Goal: Information Seeking & Learning: Learn about a topic

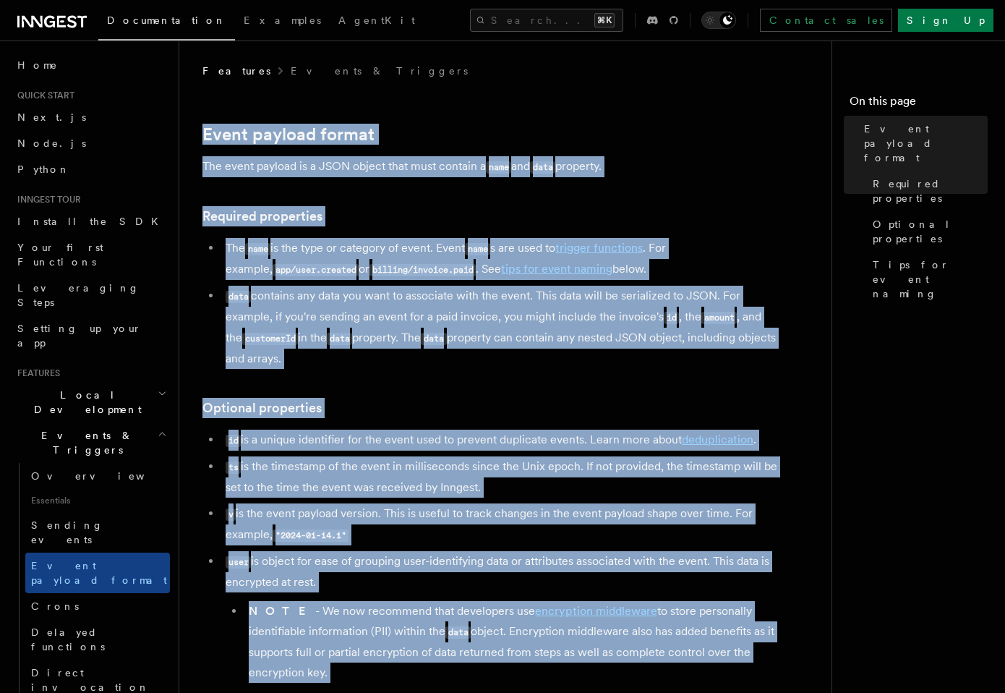
scroll to position [27, 0]
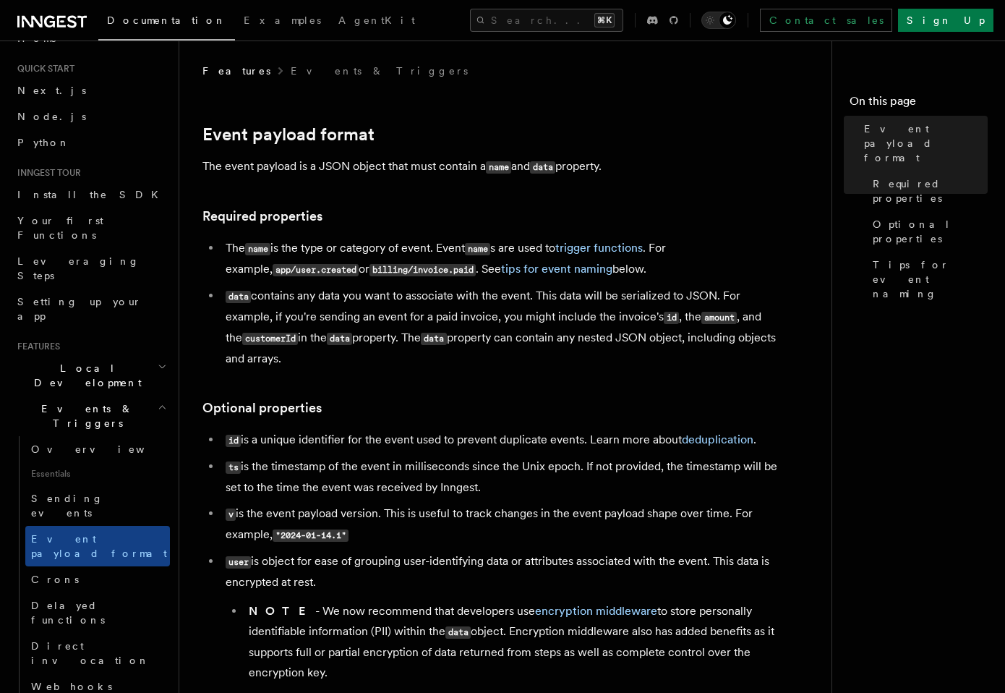
click at [529, 165] on p "The event payload is a JSON object that must contain a name and data property." at bounding box center [491, 166] width 578 height 21
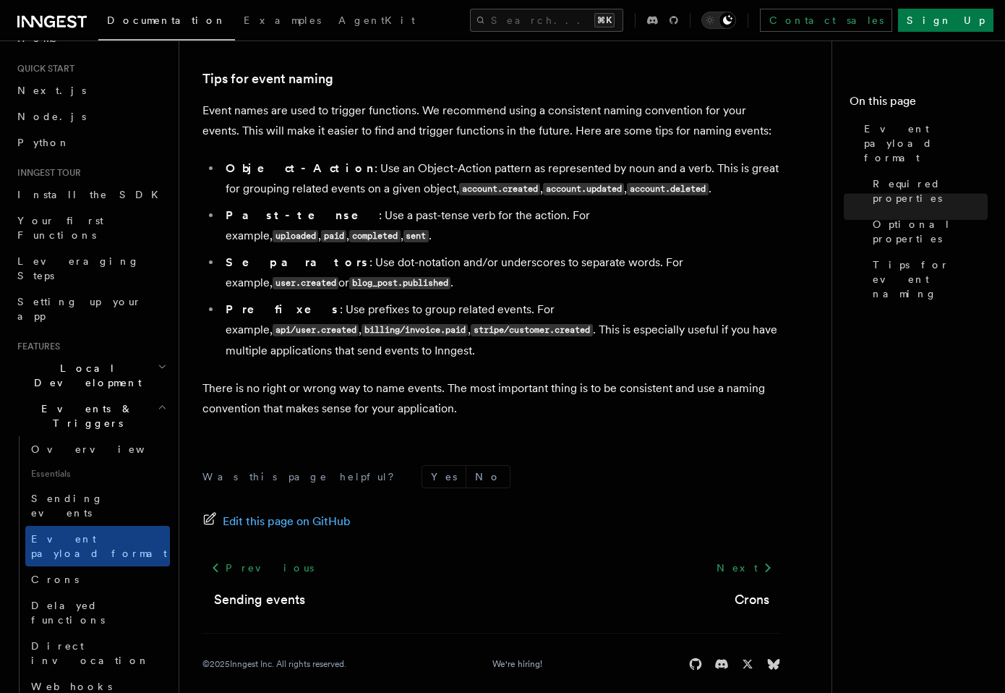
scroll to position [0, 0]
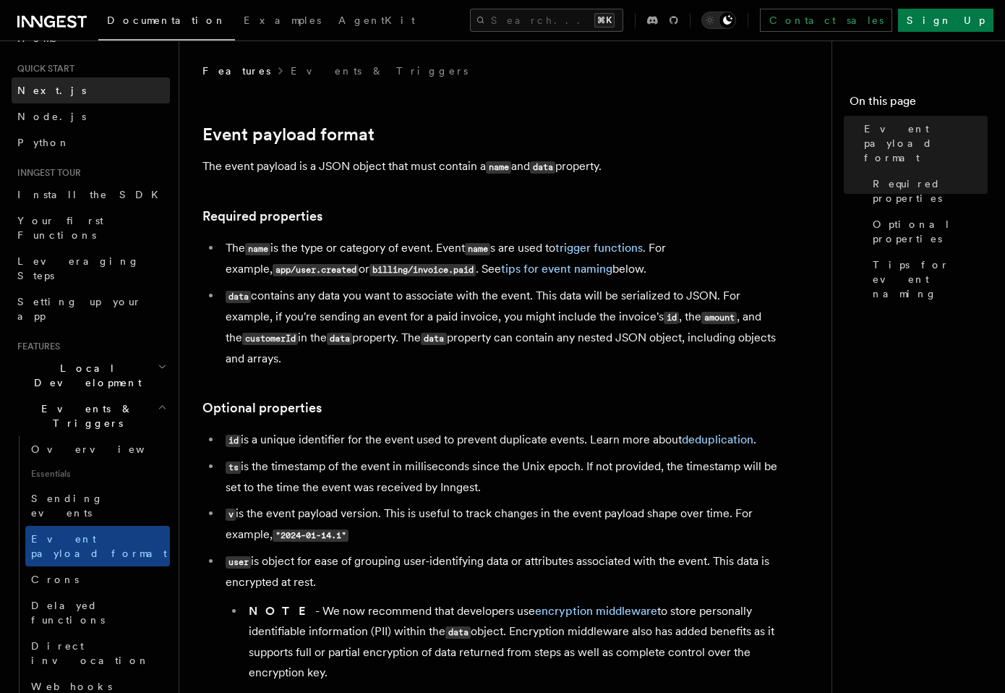
click at [30, 91] on span "Next.js" at bounding box center [51, 91] width 69 height 12
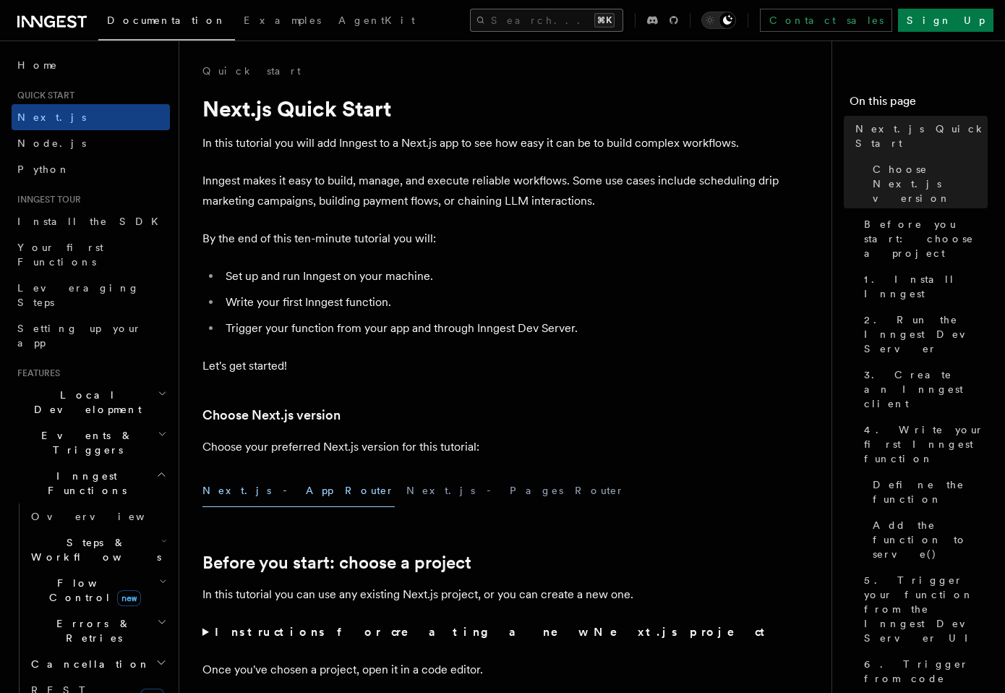
click at [535, 20] on button "Search... ⌘K" at bounding box center [546, 20] width 153 height 23
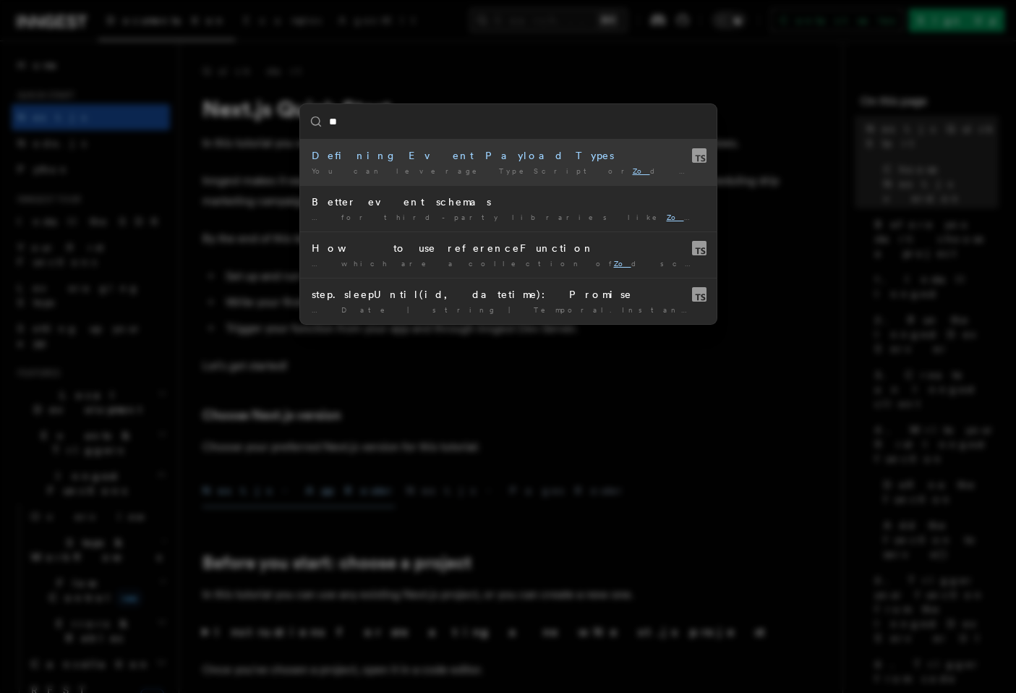
type input "***"
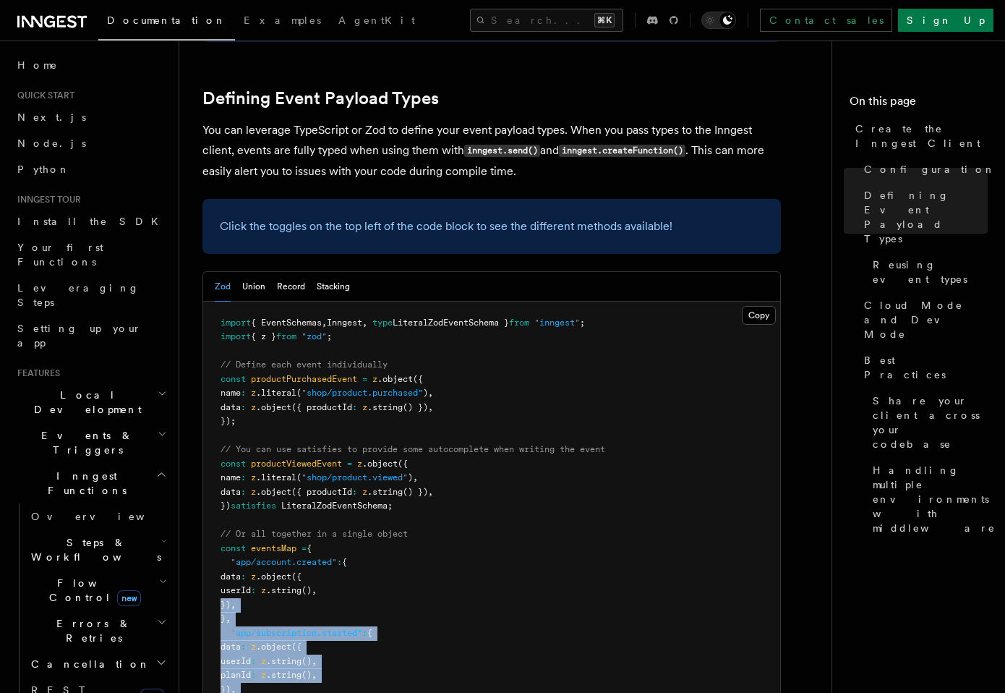
scroll to position [1243, 0]
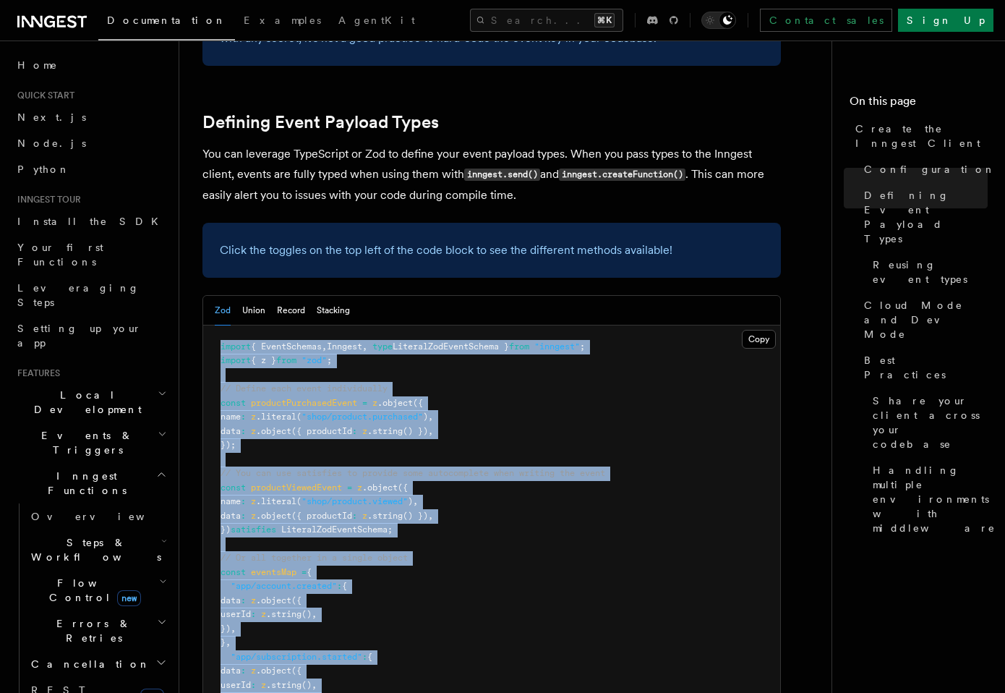
drag, startPoint x: 244, startPoint y: 638, endPoint x: 205, endPoint y: 222, distance: 418.3
click at [205, 325] on pre "import { EventSchemas , Inngest , type LiteralZodEventSchema } from "inngest" ;…" at bounding box center [491, 586] width 577 height 523
copy code "import { EventSchemas , Inngest , type LiteralZodEventSchema } from "inngest" ;…"
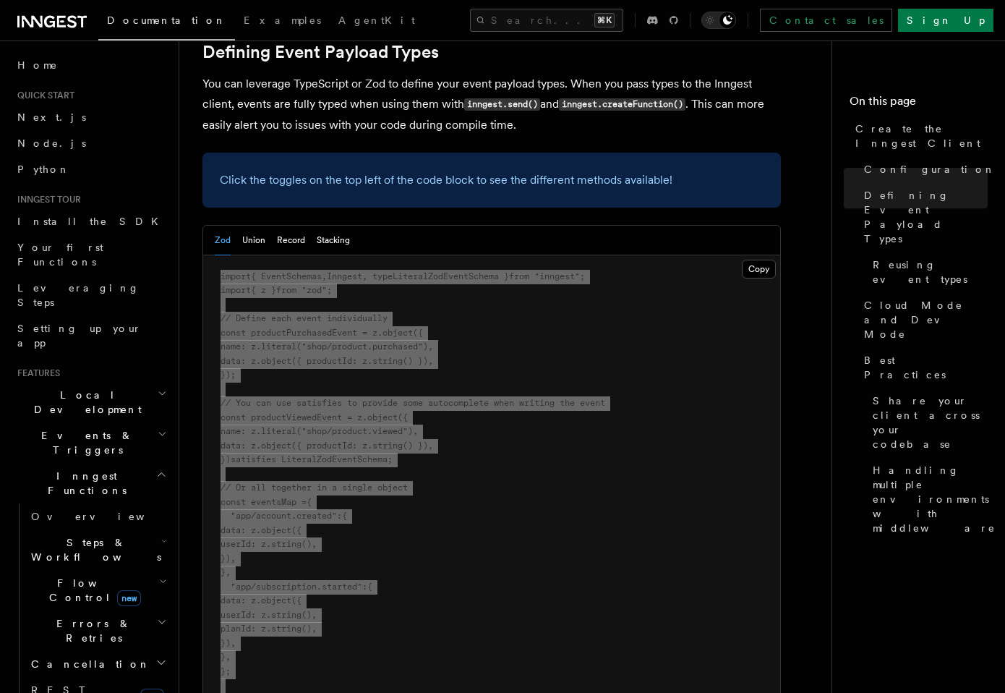
scroll to position [1327, 0]
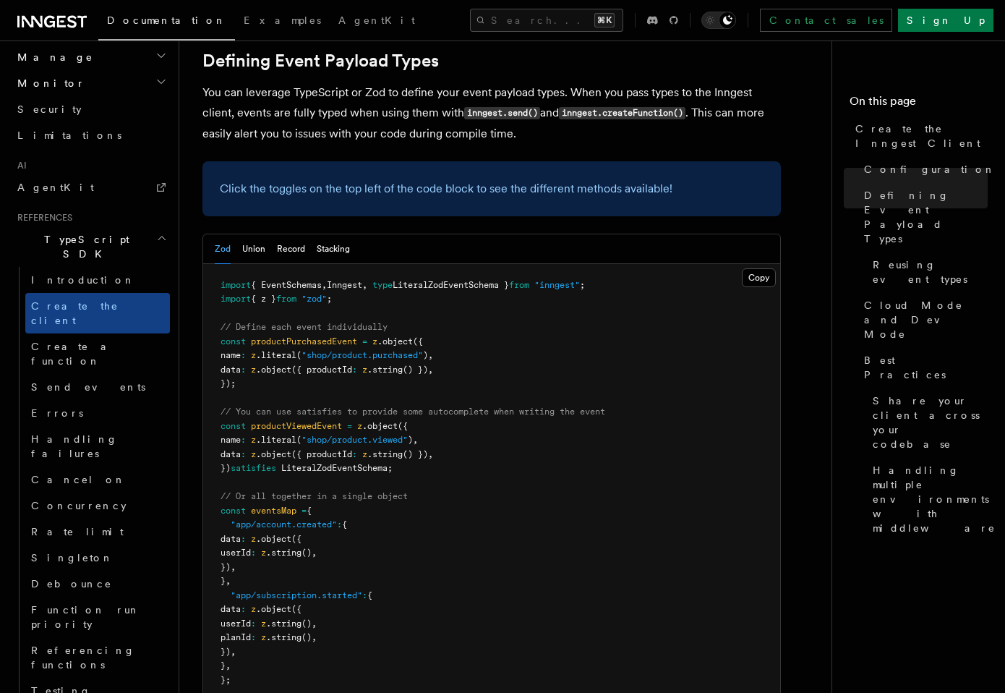
scroll to position [962, 0]
